Goal: Transaction & Acquisition: Purchase product/service

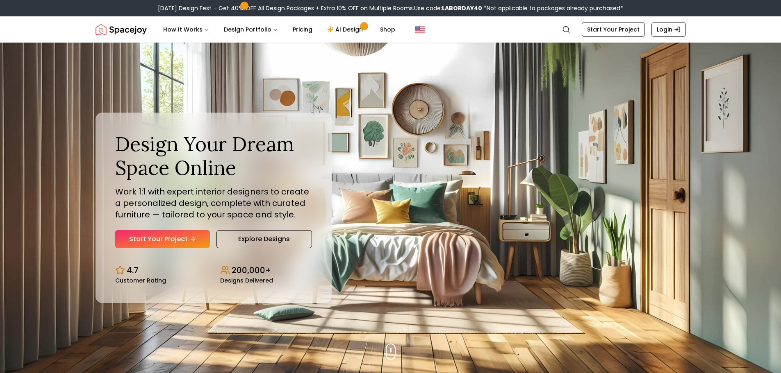
click at [178, 239] on link "Start Your Project" at bounding box center [162, 239] width 95 height 18
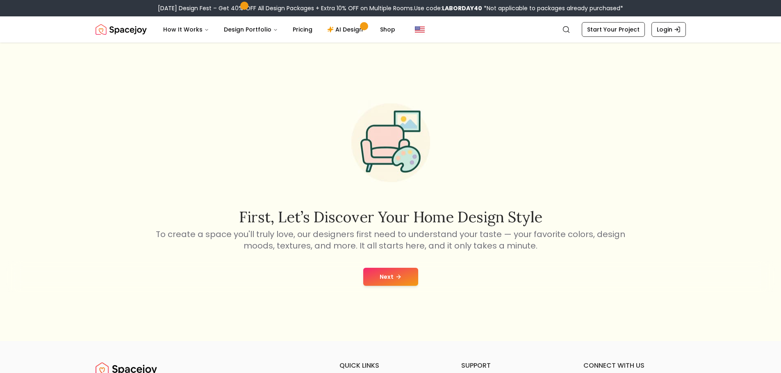
click at [403, 273] on button "Next" at bounding box center [390, 277] width 55 height 18
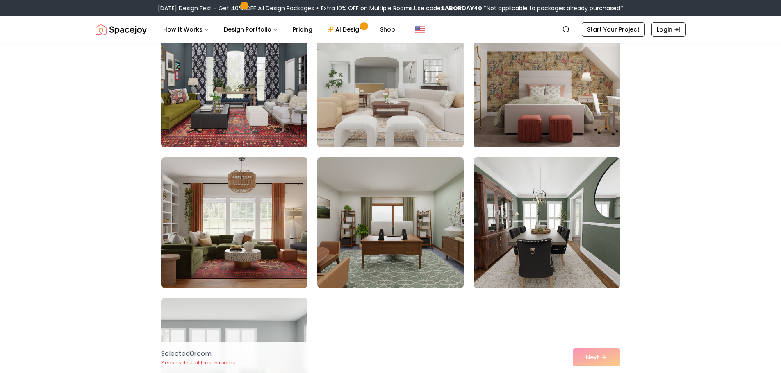
scroll to position [246, 0]
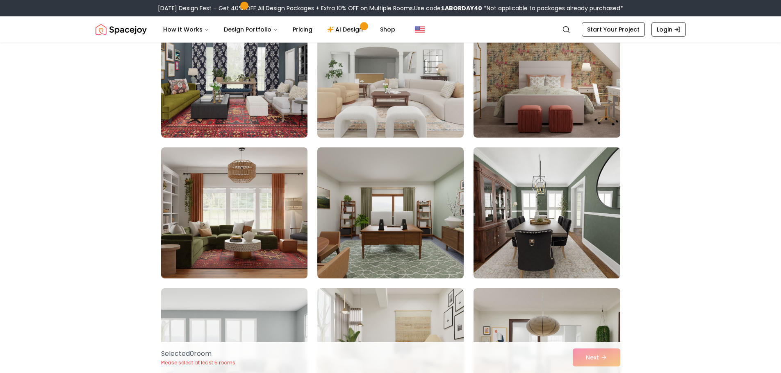
click at [578, 245] on img at bounding box center [547, 213] width 154 height 138
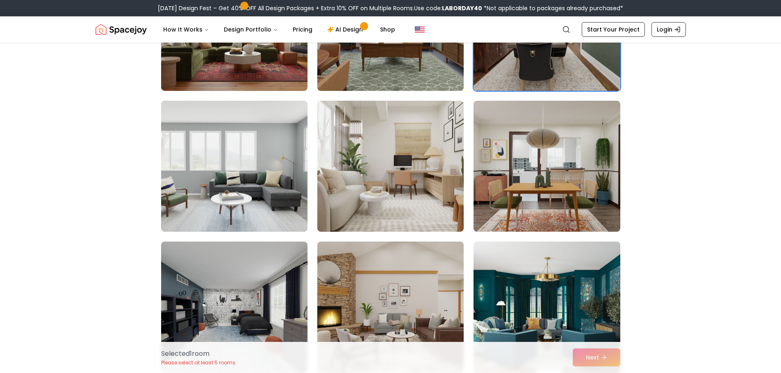
scroll to position [533, 0]
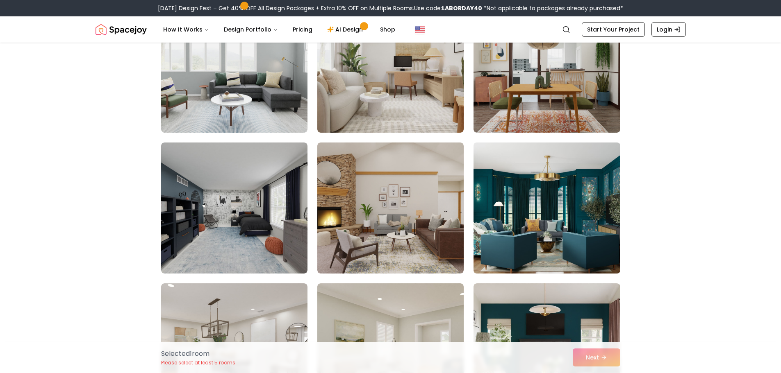
click at [530, 198] on img at bounding box center [547, 208] width 154 height 138
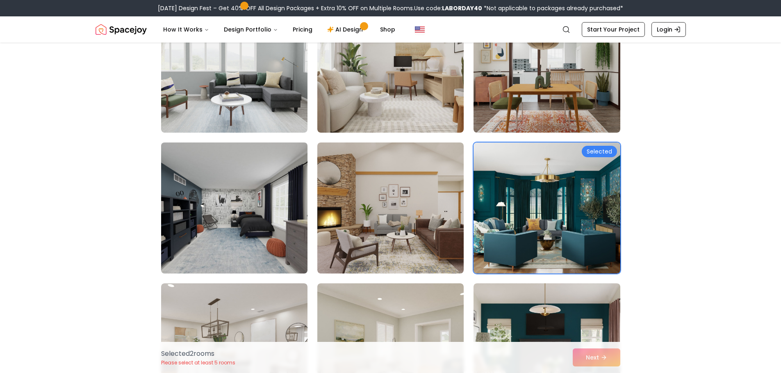
click at [279, 243] on img at bounding box center [234, 208] width 154 height 138
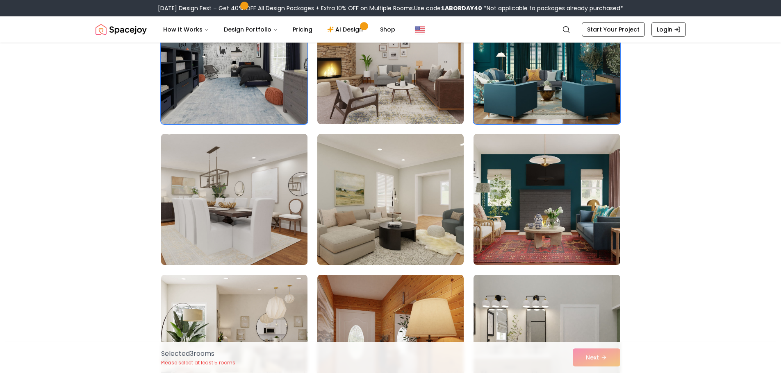
scroll to position [697, 0]
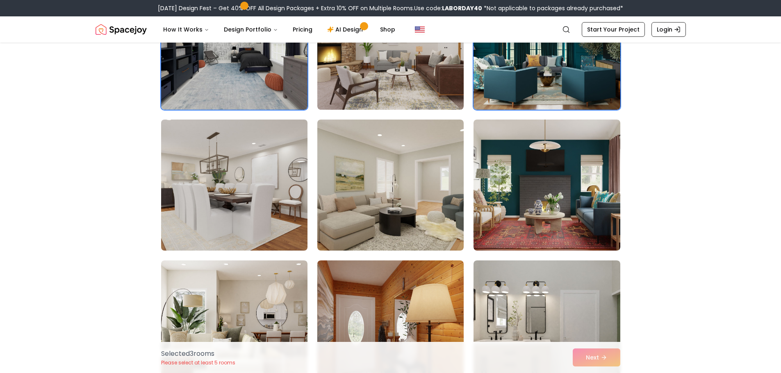
click at [231, 220] on img at bounding box center [234, 185] width 154 height 138
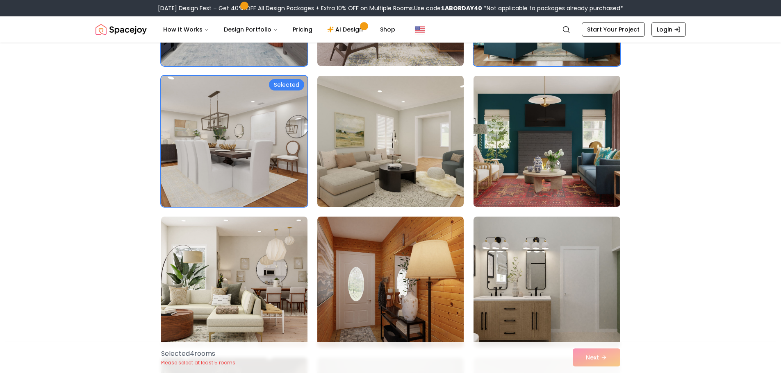
scroll to position [820, 0]
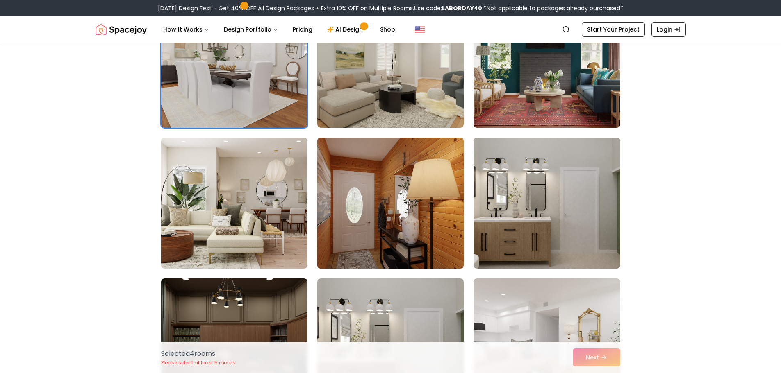
click at [422, 228] on img at bounding box center [391, 203] width 154 height 138
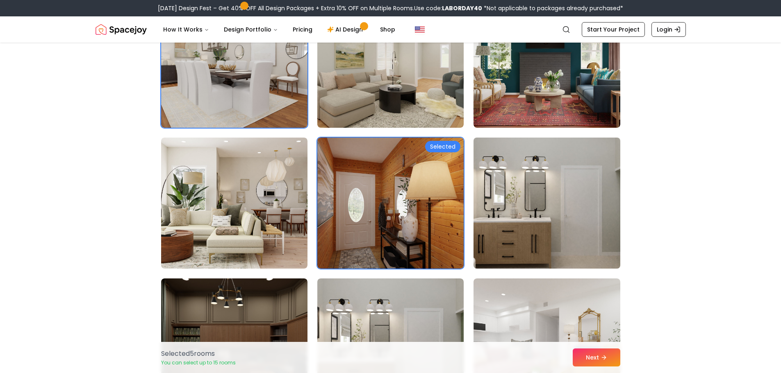
click at [539, 230] on img at bounding box center [547, 203] width 154 height 138
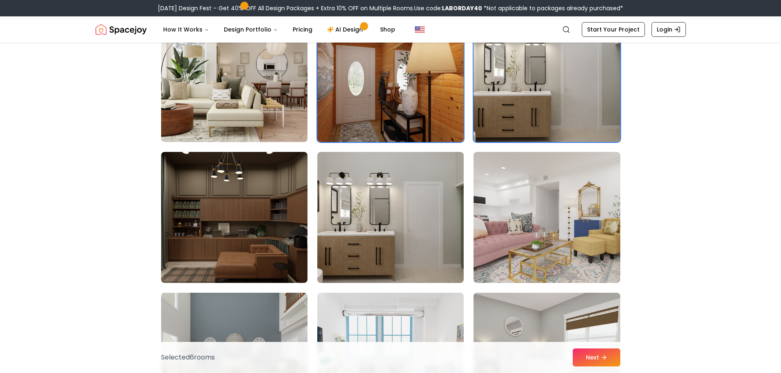
scroll to position [1025, 0]
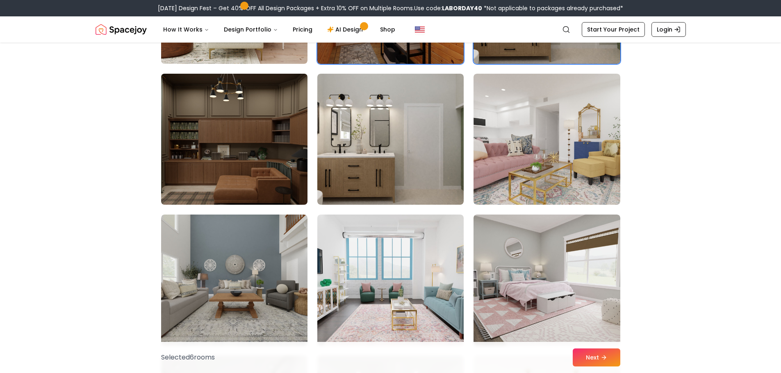
click at [257, 166] on img at bounding box center [234, 140] width 154 height 138
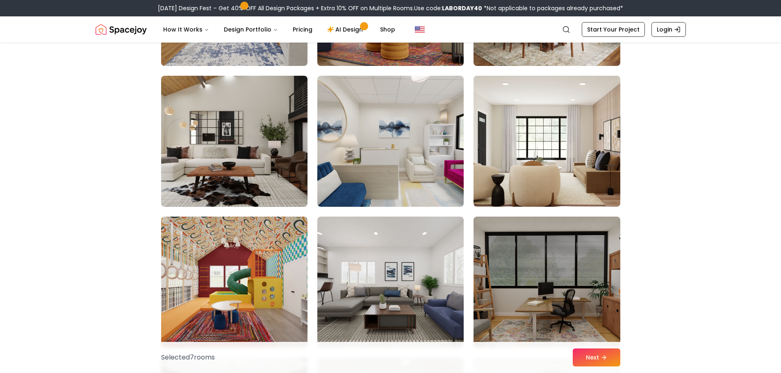
scroll to position [1681, 0]
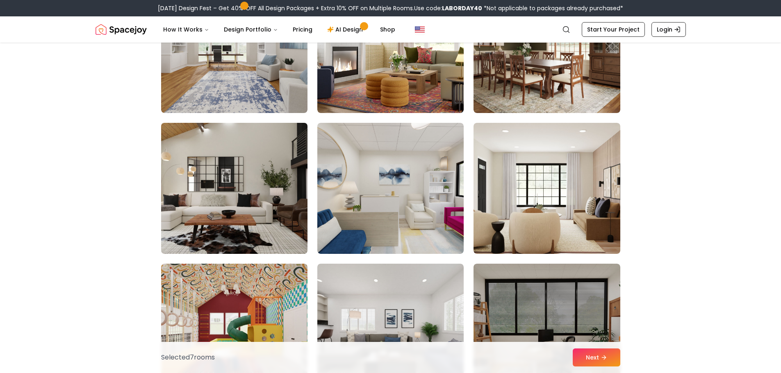
click at [270, 159] on img at bounding box center [234, 189] width 154 height 138
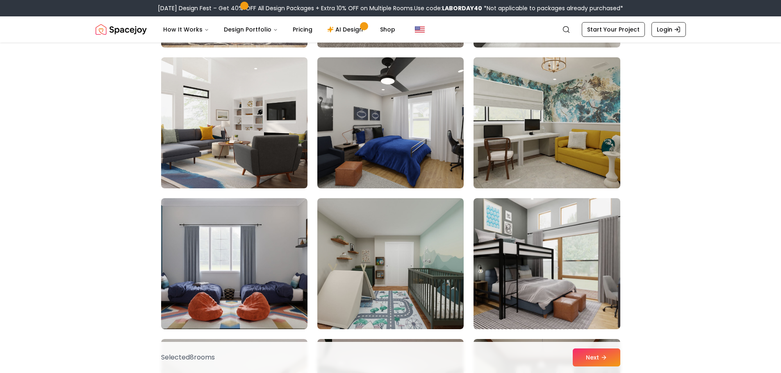
scroll to position [2254, 0]
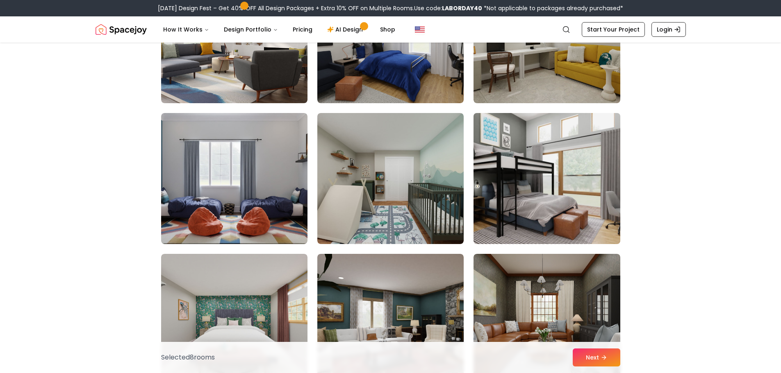
click at [555, 202] on img at bounding box center [547, 179] width 154 height 138
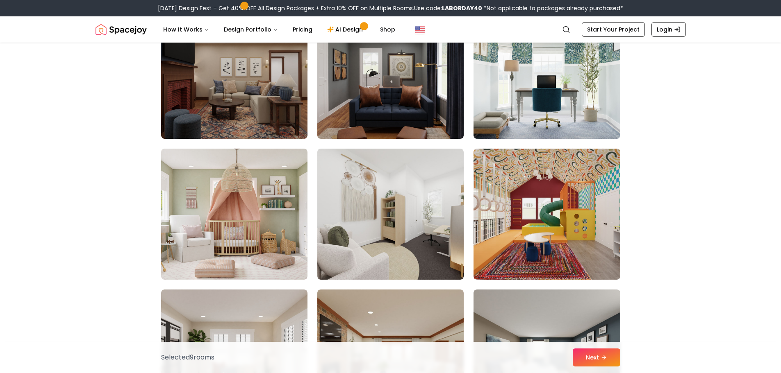
scroll to position [3361, 0]
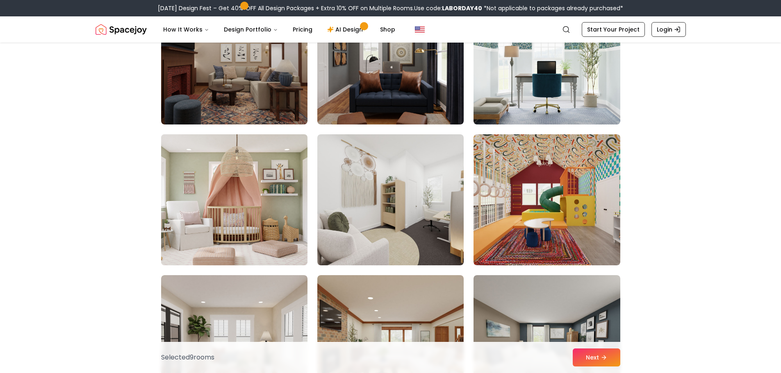
click at [220, 207] on img at bounding box center [234, 200] width 154 height 138
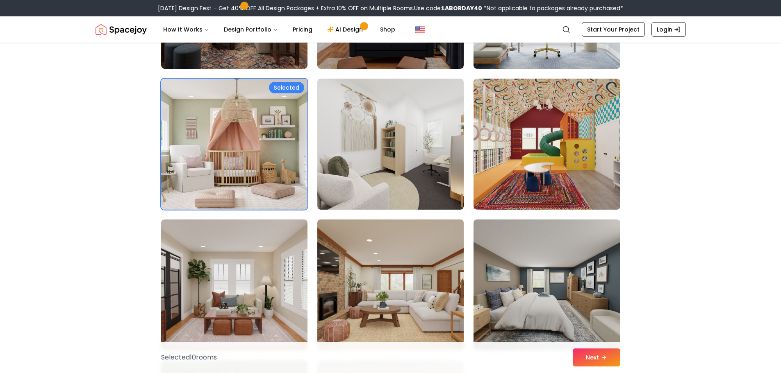
scroll to position [3525, 0]
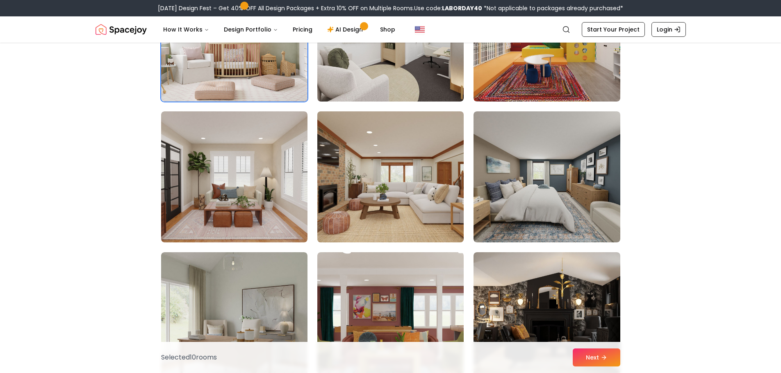
click at [373, 168] on img at bounding box center [391, 177] width 154 height 138
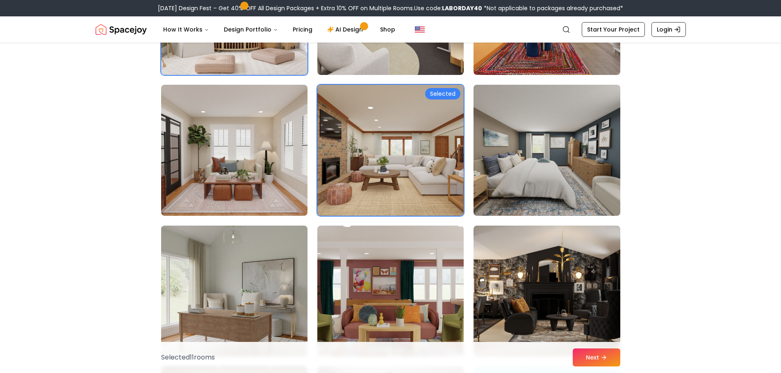
scroll to position [3566, 0]
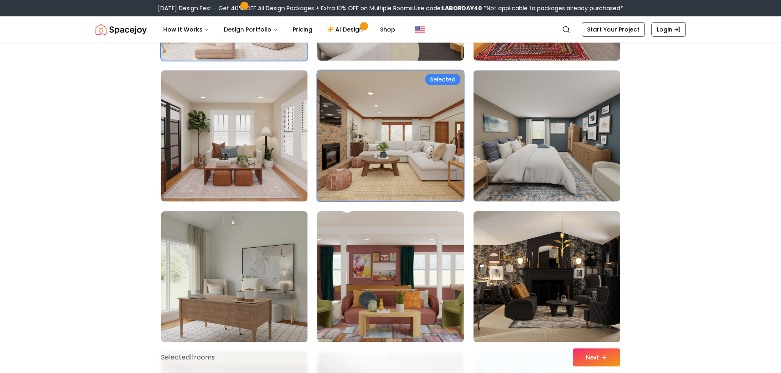
click at [575, 166] on img at bounding box center [547, 136] width 154 height 138
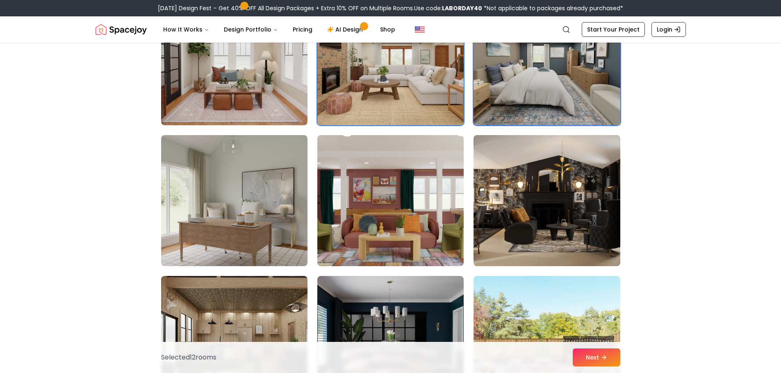
scroll to position [3648, 0]
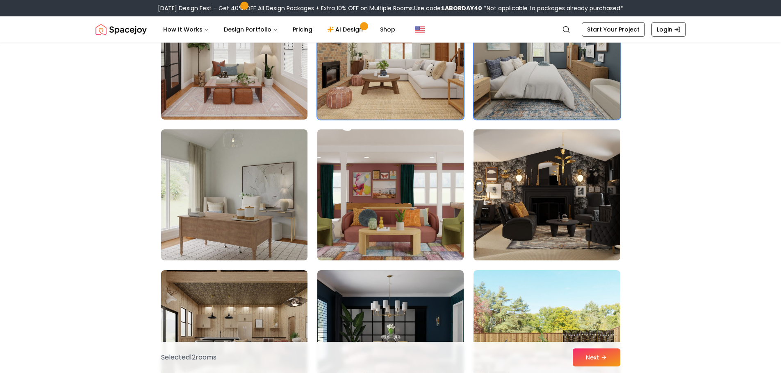
click at [566, 200] on img at bounding box center [547, 195] width 154 height 138
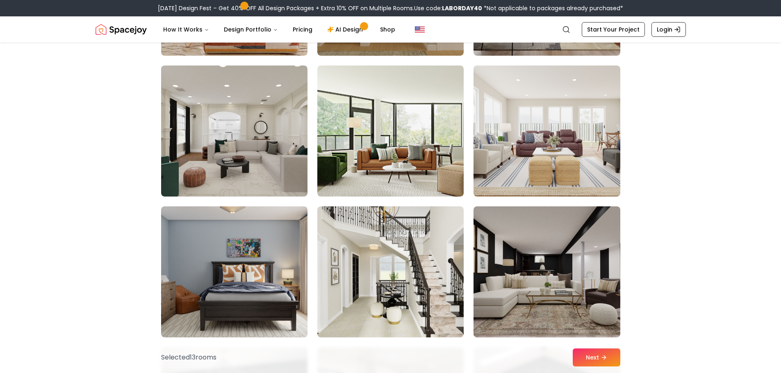
scroll to position [4304, 0]
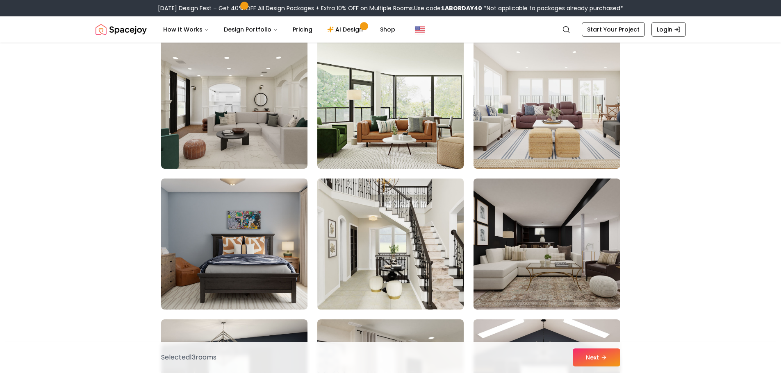
click at [414, 256] on img at bounding box center [391, 244] width 154 height 138
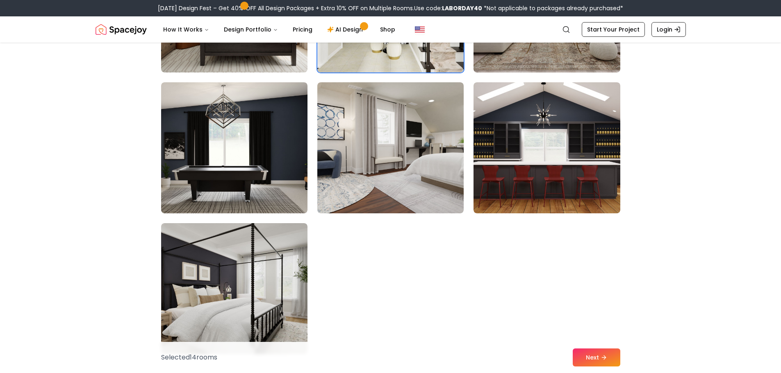
scroll to position [4550, 0]
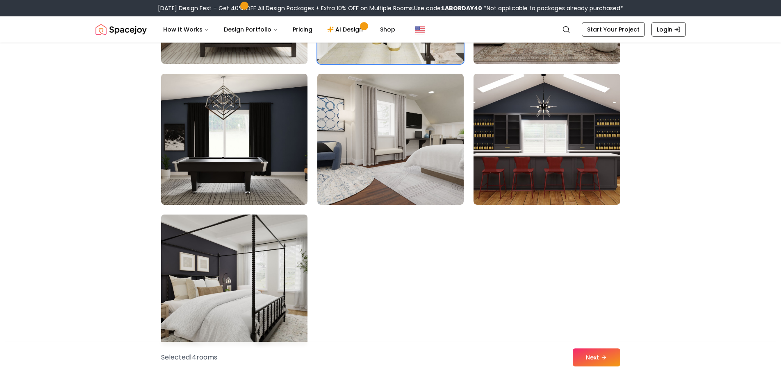
click at [269, 284] on img at bounding box center [234, 281] width 154 height 138
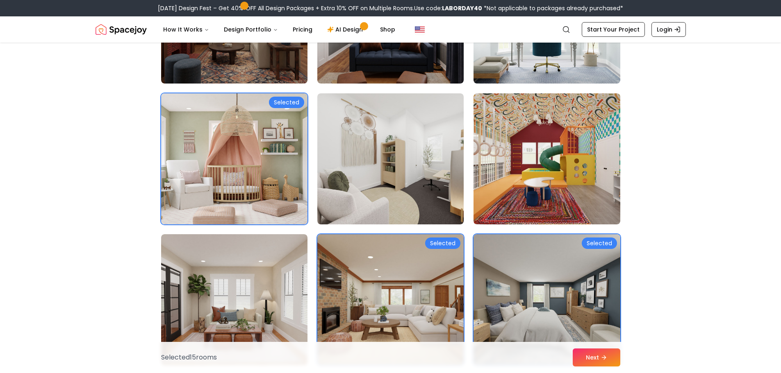
click at [271, 207] on img at bounding box center [234, 159] width 154 height 138
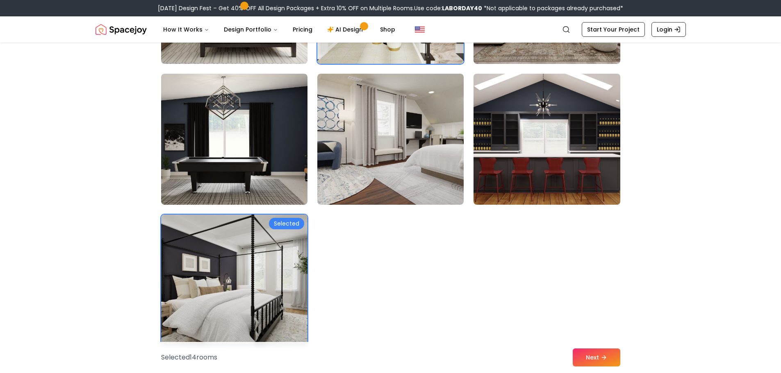
click at [515, 146] on img at bounding box center [547, 140] width 154 height 138
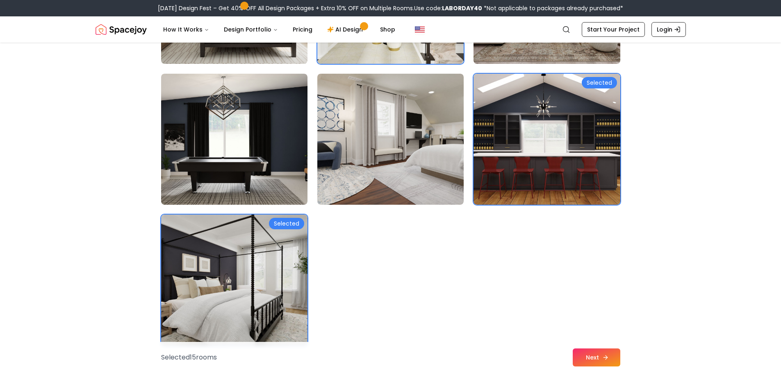
click at [592, 353] on button "Next" at bounding box center [597, 358] width 48 height 18
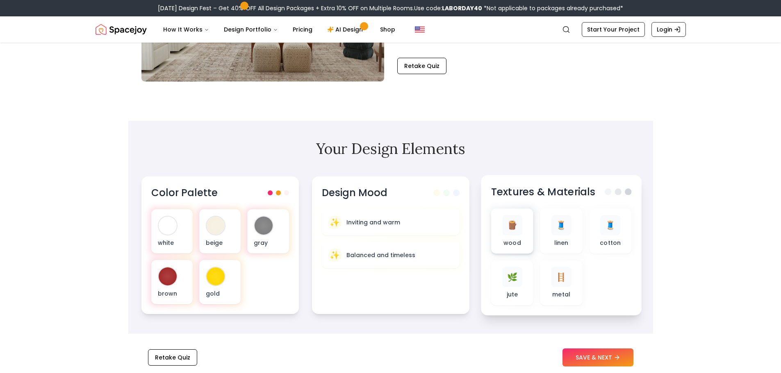
scroll to position [164, 0]
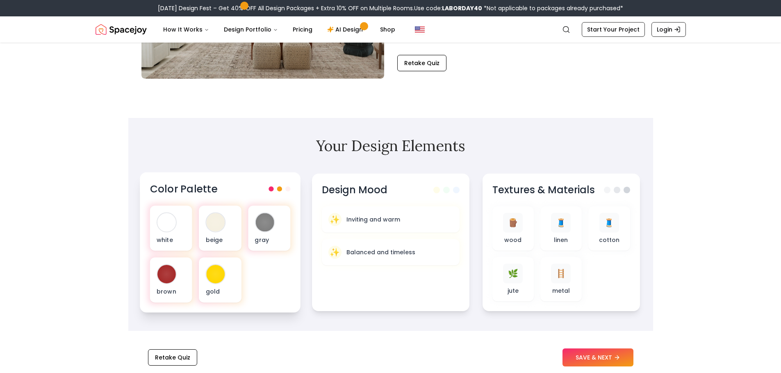
click at [284, 186] on div at bounding box center [279, 188] width 22 height 5
click at [167, 228] on div at bounding box center [166, 223] width 18 height 18
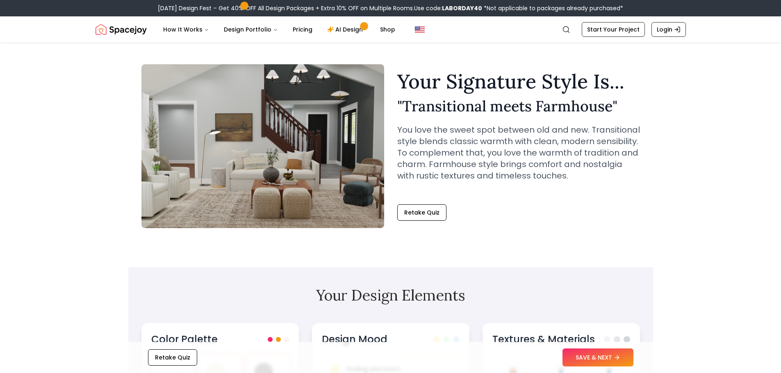
scroll to position [0, 0]
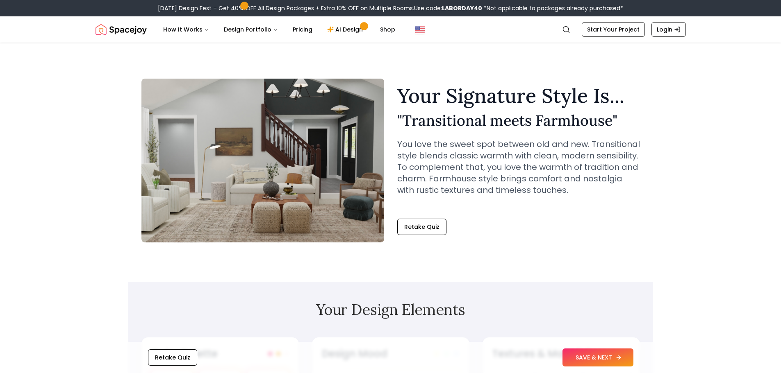
click at [577, 360] on button "SAVE & NEXT" at bounding box center [597, 358] width 71 height 18
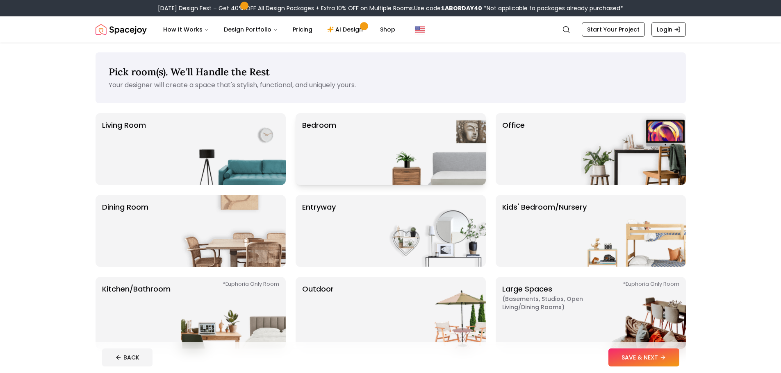
click at [428, 171] on img at bounding box center [433, 149] width 105 height 72
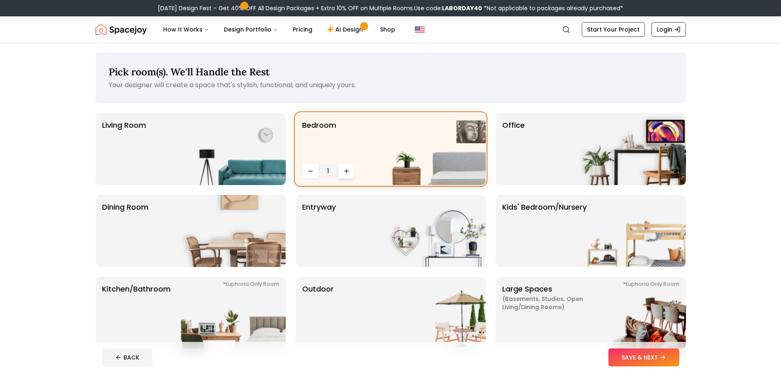
click at [349, 172] on icon "Increase quantity" at bounding box center [346, 171] width 7 height 7
click at [305, 173] on button "Decrease quantity" at bounding box center [310, 171] width 16 height 15
click at [618, 244] on img at bounding box center [633, 231] width 105 height 72
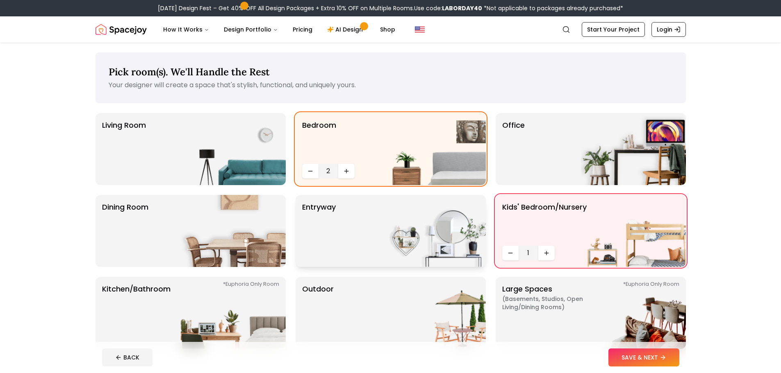
click at [372, 240] on div "entryway" at bounding box center [391, 231] width 190 height 72
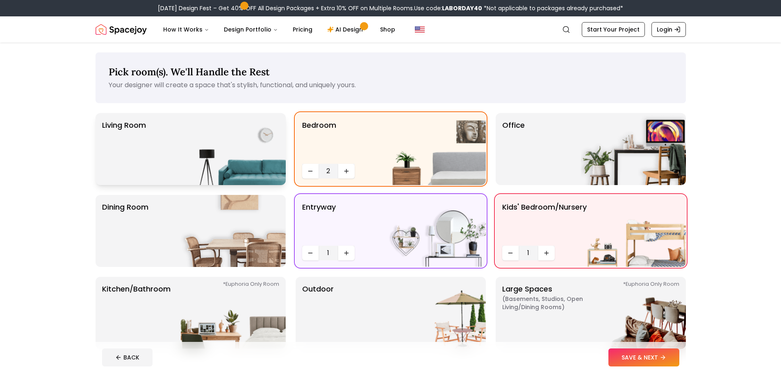
click at [246, 159] on img at bounding box center [233, 149] width 105 height 72
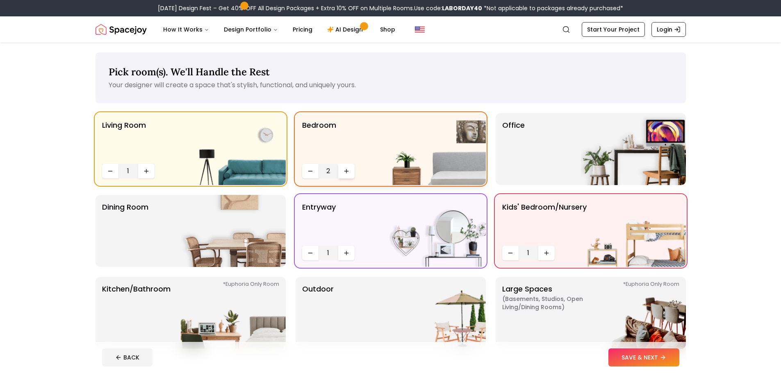
click at [345, 170] on icon "Increase quantity" at bounding box center [346, 171] width 7 height 7
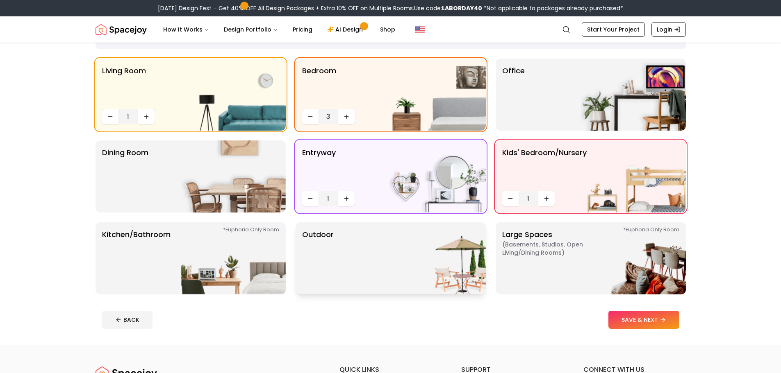
scroll to position [123, 0]
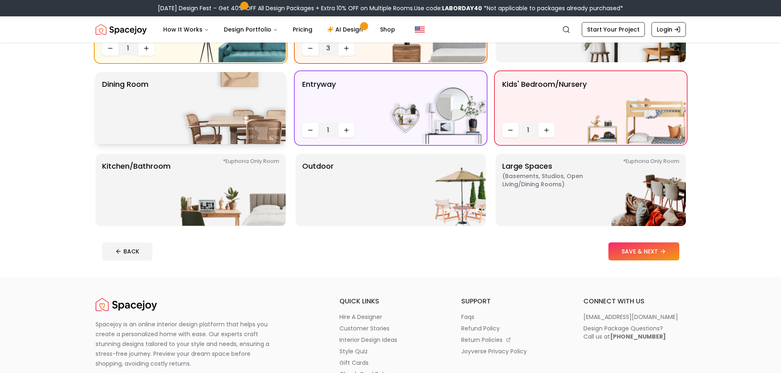
click at [167, 115] on div "Dining Room" at bounding box center [191, 108] width 190 height 72
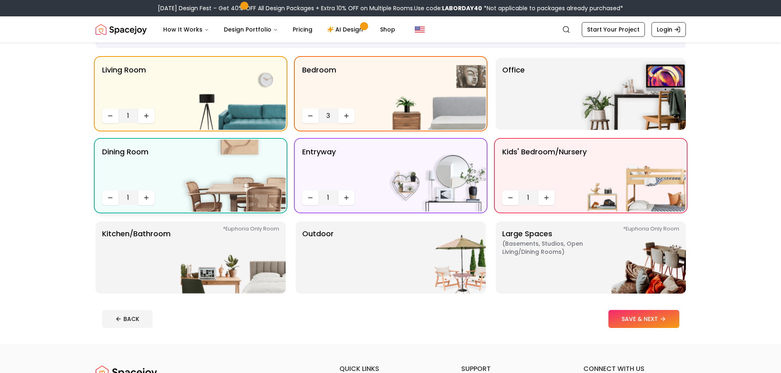
scroll to position [41, 0]
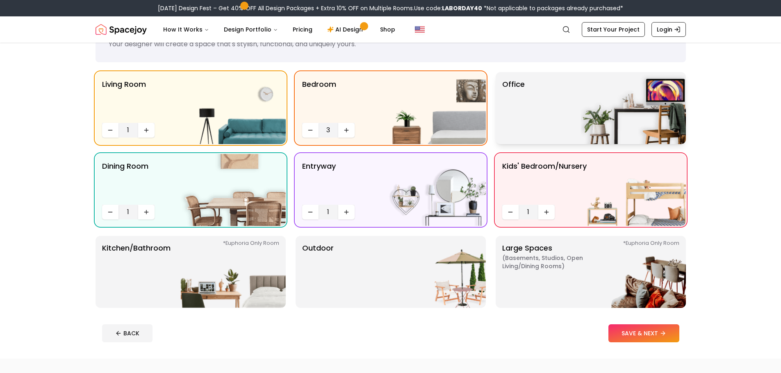
click at [525, 116] on div "Office" at bounding box center [591, 108] width 190 height 72
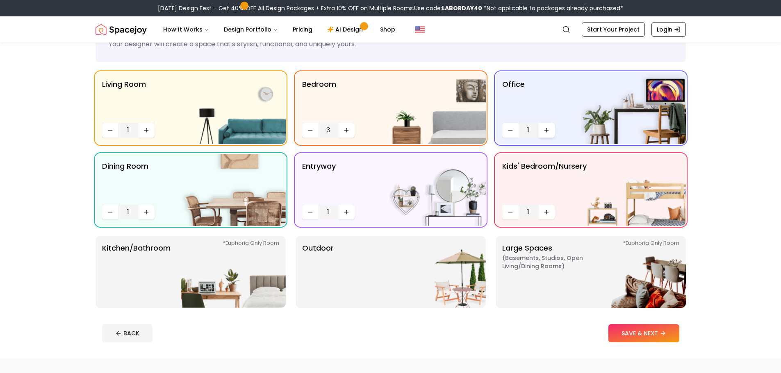
click at [549, 130] on icon "Increase quantity" at bounding box center [546, 130] width 7 height 7
click at [174, 258] on div "*Euphoria Only Room Kitchen/Bathroom *Euphoria Only Room" at bounding box center [191, 272] width 190 height 72
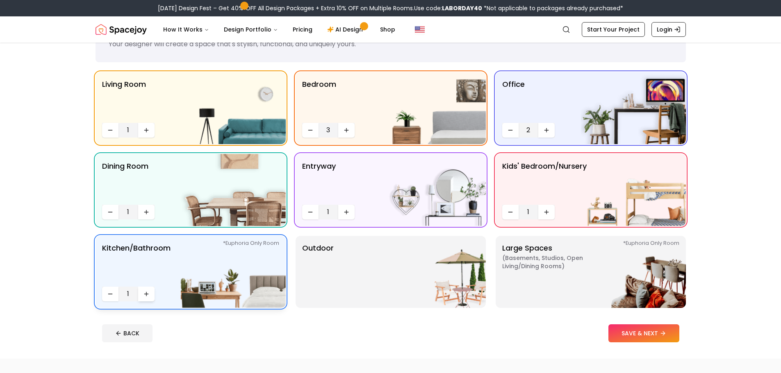
click at [149, 294] on icon "Increase quantity" at bounding box center [146, 294] width 7 height 7
click at [107, 297] on icon "Decrease quantity" at bounding box center [110, 294] width 7 height 7
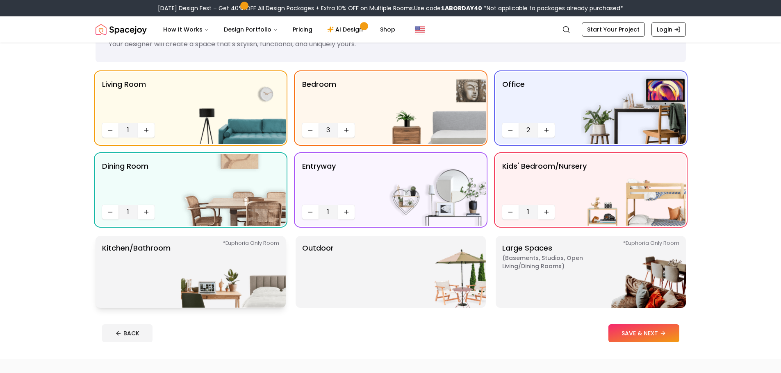
click at [166, 291] on p "Kitchen/Bathroom *Euphoria Only Room" at bounding box center [136, 272] width 68 height 59
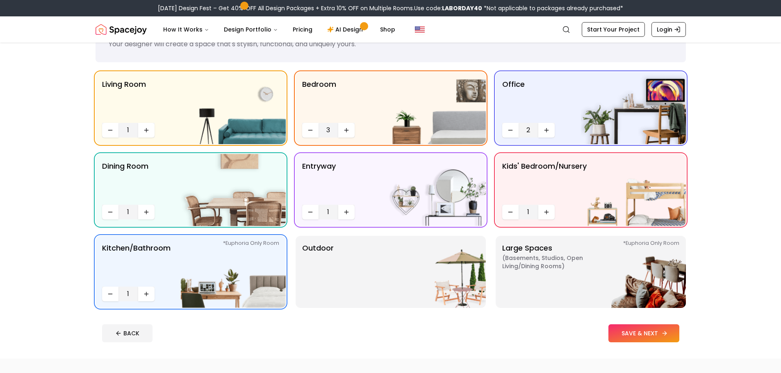
click at [635, 325] on button "SAVE & NEXT" at bounding box center [643, 334] width 71 height 18
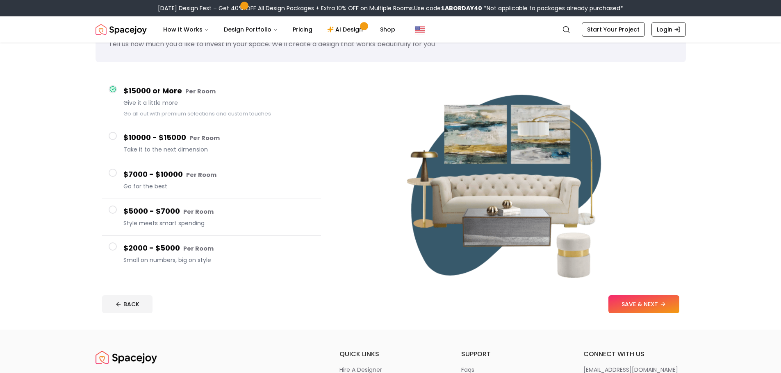
click at [172, 229] on button "$5000 - $7000 Per Room Style meets smart spending" at bounding box center [211, 217] width 219 height 37
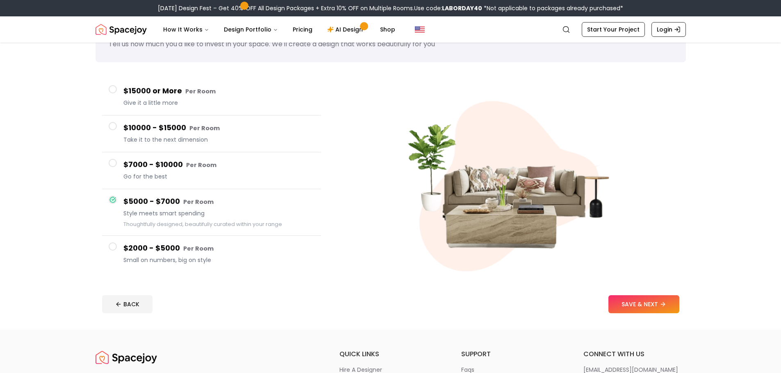
click at [165, 177] on span "Go for the best" at bounding box center [218, 177] width 191 height 8
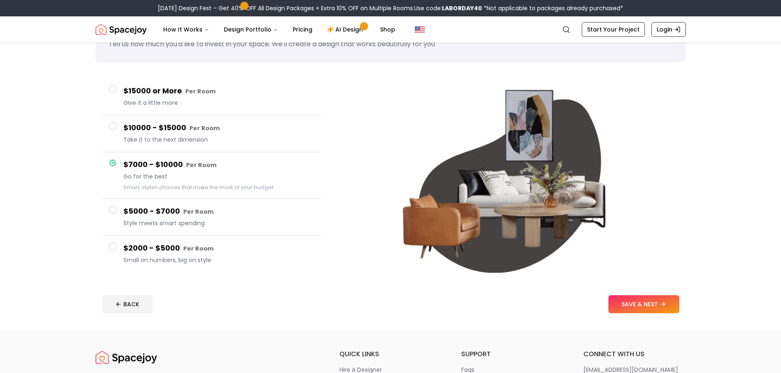
drag, startPoint x: 190, startPoint y: 252, endPoint x: 186, endPoint y: 257, distance: 6.4
click at [186, 257] on div "$2000 - $5000 Per Room Small on numbers, big on style" at bounding box center [218, 254] width 191 height 23
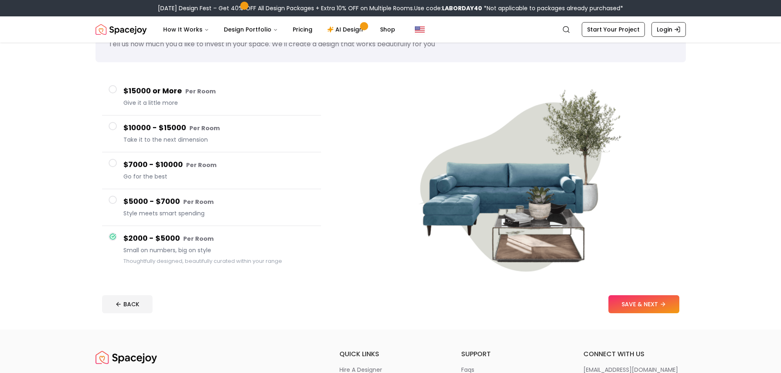
drag, startPoint x: 136, startPoint y: 95, endPoint x: 132, endPoint y: 100, distance: 6.4
click at [132, 100] on div "$15000 or More Per Room Give it a little more" at bounding box center [218, 96] width 191 height 23
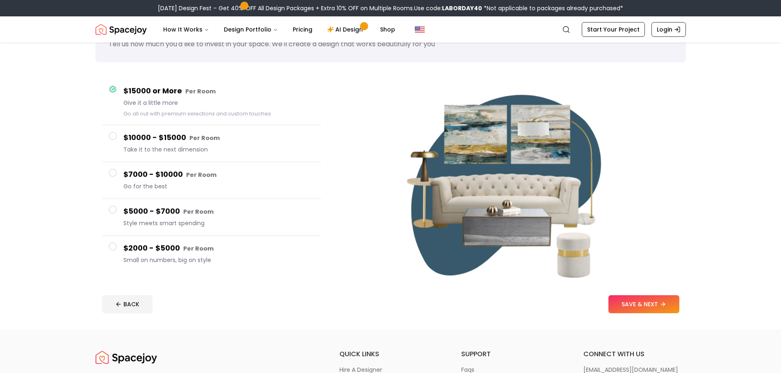
click at [633, 305] on button "SAVE & NEXT" at bounding box center [643, 305] width 71 height 18
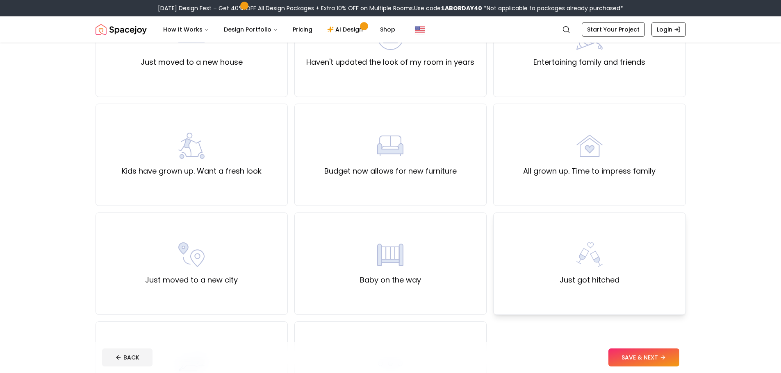
scroll to position [205, 0]
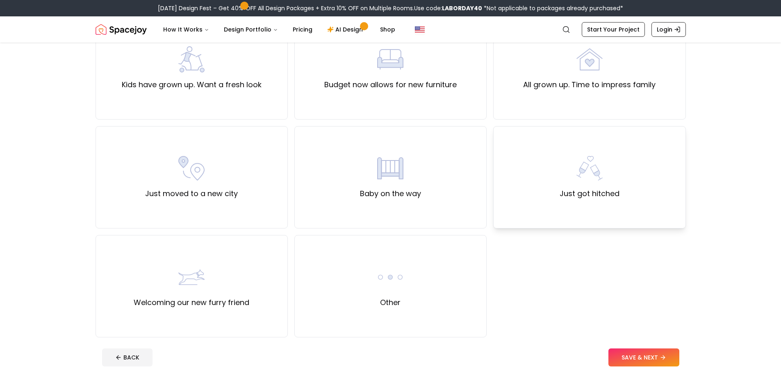
click at [555, 202] on div "Just got hitched" at bounding box center [589, 177] width 192 height 102
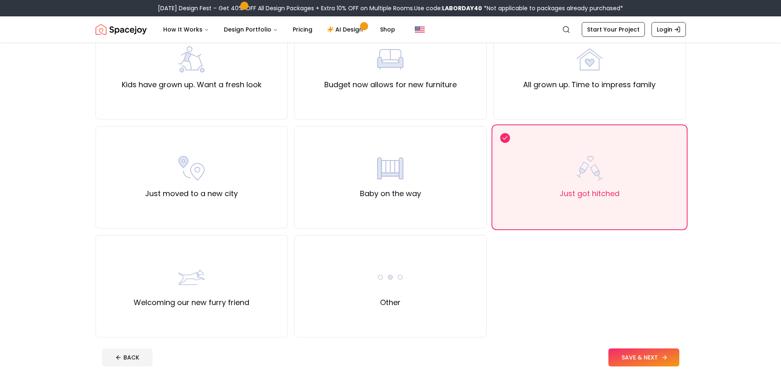
click at [614, 350] on button "SAVE & NEXT" at bounding box center [643, 358] width 71 height 18
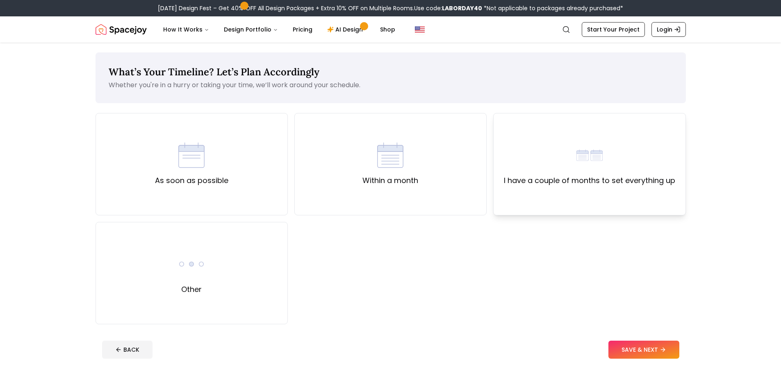
click at [533, 191] on div "I have a couple of months to set everything up" at bounding box center [589, 164] width 192 height 102
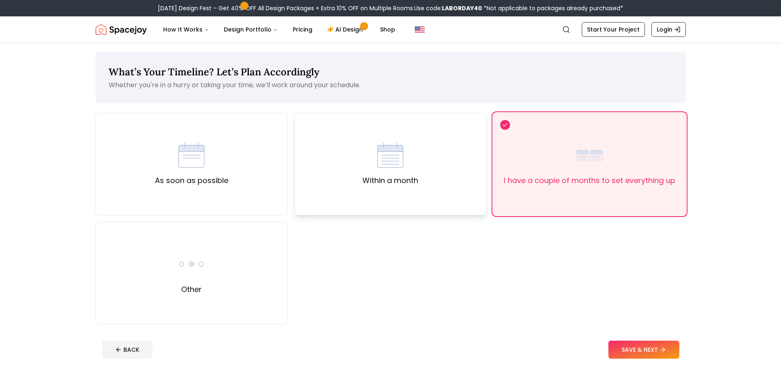
drag, startPoint x: 254, startPoint y: 144, endPoint x: 305, endPoint y: 164, distance: 54.7
click at [253, 144] on div "As soon as possible" at bounding box center [192, 164] width 192 height 102
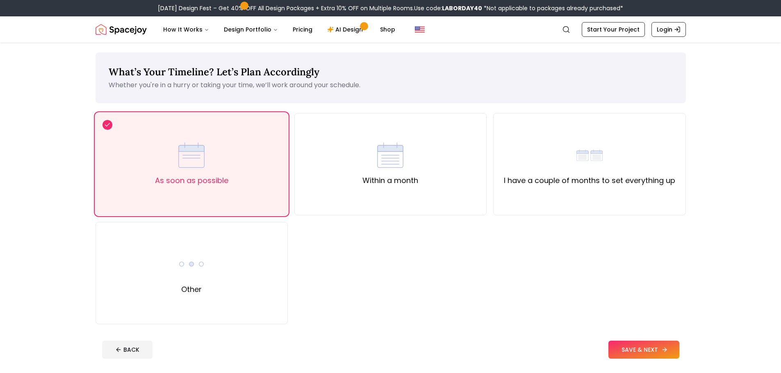
click at [662, 351] on icon at bounding box center [664, 350] width 7 height 7
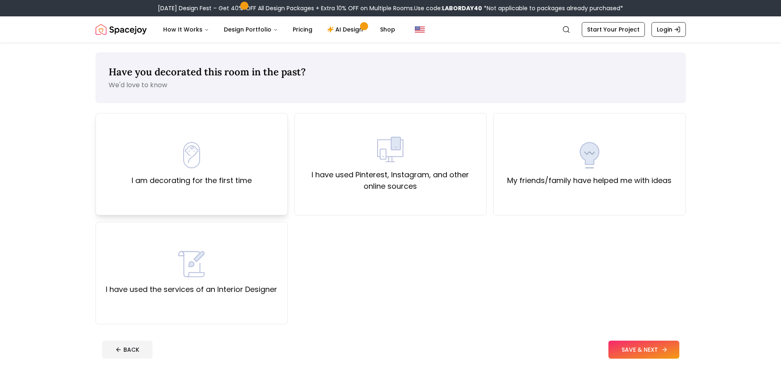
click at [147, 162] on div "I am decorating for the first time" at bounding box center [192, 164] width 120 height 44
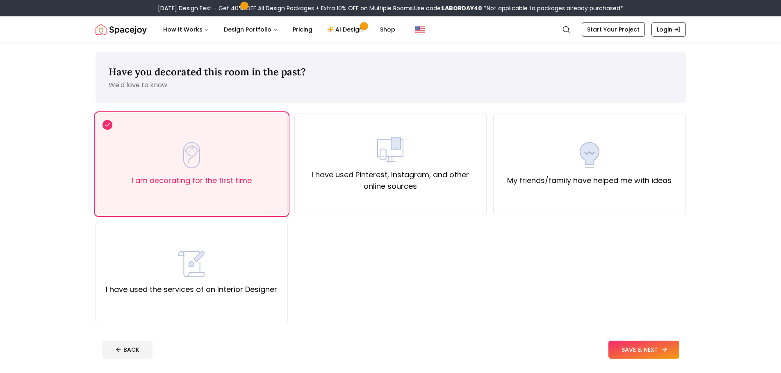
click at [627, 348] on button "SAVE & NEXT" at bounding box center [643, 350] width 71 height 18
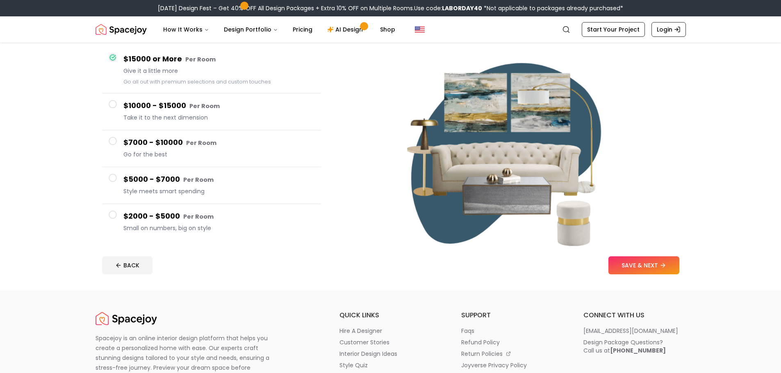
scroll to position [41, 0]
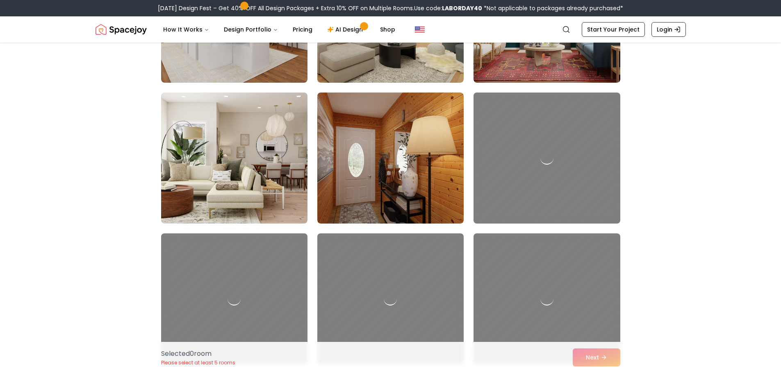
scroll to position [556, 0]
